Goal: Use online tool/utility: Utilize a website feature to perform a specific function

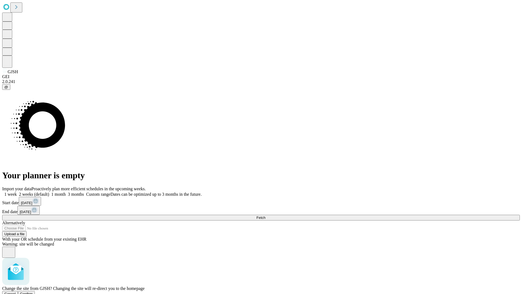
click at [33, 291] on span "Confirm" at bounding box center [26, 293] width 13 height 4
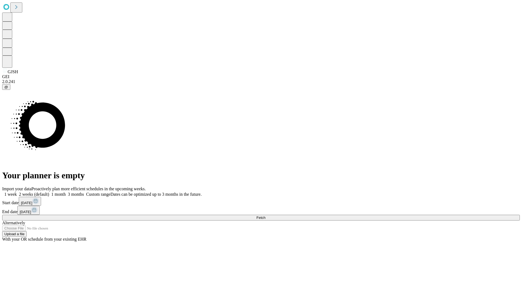
click at [66, 192] on label "1 month" at bounding box center [57, 194] width 17 height 5
click at [265, 215] on span "Fetch" at bounding box center [260, 217] width 9 height 4
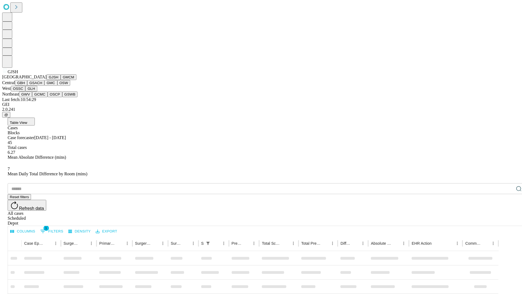
click at [61, 80] on button "GMCM" at bounding box center [69, 77] width 16 height 6
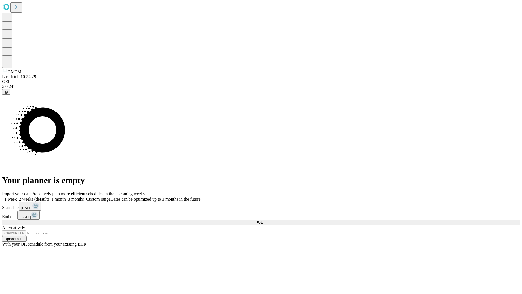
click at [66, 197] on label "1 month" at bounding box center [57, 199] width 17 height 5
click at [265, 220] on span "Fetch" at bounding box center [260, 222] width 9 height 4
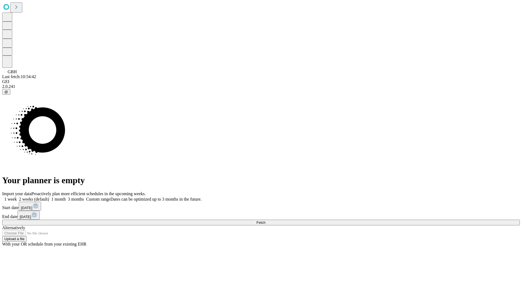
click at [66, 197] on label "1 month" at bounding box center [57, 199] width 17 height 5
click at [265, 220] on span "Fetch" at bounding box center [260, 222] width 9 height 4
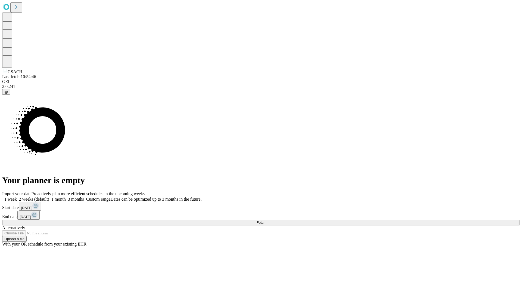
click at [66, 197] on label "1 month" at bounding box center [57, 199] width 17 height 5
click at [265, 220] on span "Fetch" at bounding box center [260, 222] width 9 height 4
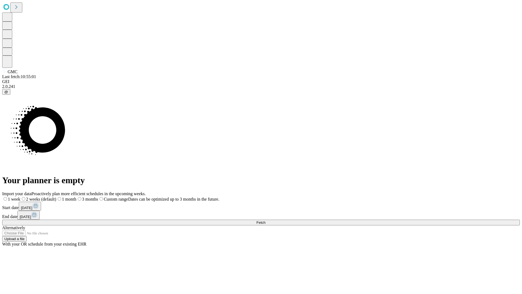
click at [76, 197] on label "1 month" at bounding box center [66, 199] width 20 height 5
click at [265, 220] on span "Fetch" at bounding box center [260, 222] width 9 height 4
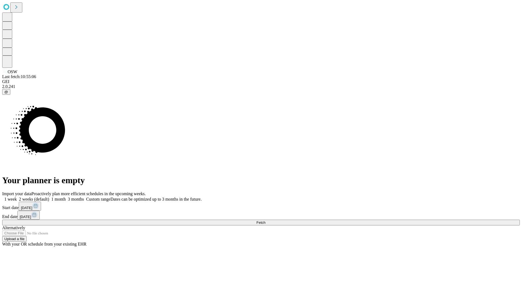
click at [66, 197] on label "1 month" at bounding box center [57, 199] width 17 height 5
click at [265, 220] on span "Fetch" at bounding box center [260, 222] width 9 height 4
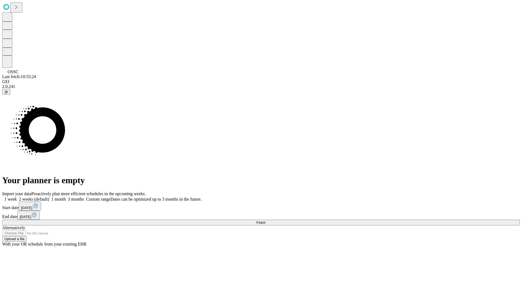
click at [66, 197] on label "1 month" at bounding box center [57, 199] width 17 height 5
click at [265, 220] on span "Fetch" at bounding box center [260, 222] width 9 height 4
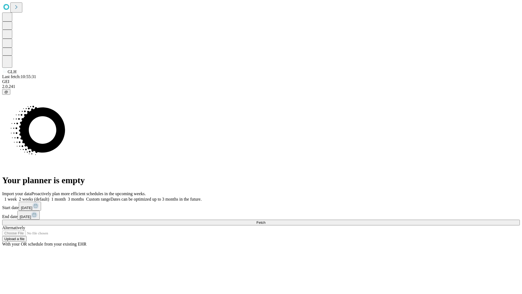
click at [66, 197] on label "1 month" at bounding box center [57, 199] width 17 height 5
click at [265, 220] on span "Fetch" at bounding box center [260, 222] width 9 height 4
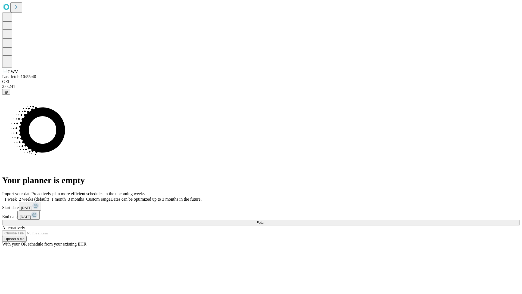
click at [66, 197] on label "1 month" at bounding box center [57, 199] width 17 height 5
click at [265, 220] on span "Fetch" at bounding box center [260, 222] width 9 height 4
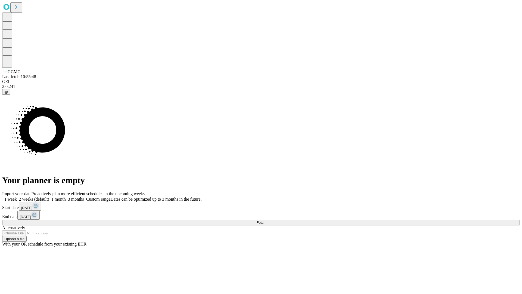
click at [265, 220] on span "Fetch" at bounding box center [260, 222] width 9 height 4
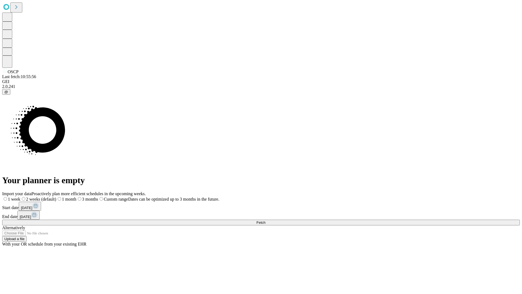
click at [76, 197] on label "1 month" at bounding box center [66, 199] width 20 height 5
click at [265, 220] on span "Fetch" at bounding box center [260, 222] width 9 height 4
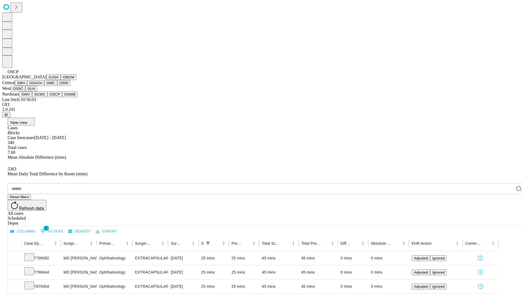
click at [62, 97] on button "GSWB" at bounding box center [69, 94] width 15 height 6
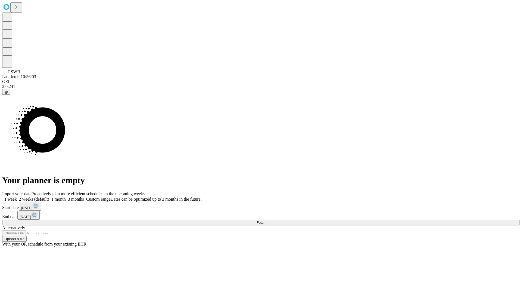
click at [66, 197] on label "1 month" at bounding box center [57, 199] width 17 height 5
click at [265, 220] on span "Fetch" at bounding box center [260, 222] width 9 height 4
